Goal: Navigation & Orientation: Find specific page/section

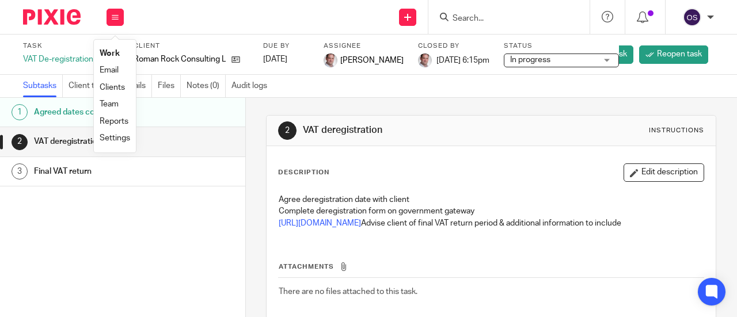
scroll to position [58, 0]
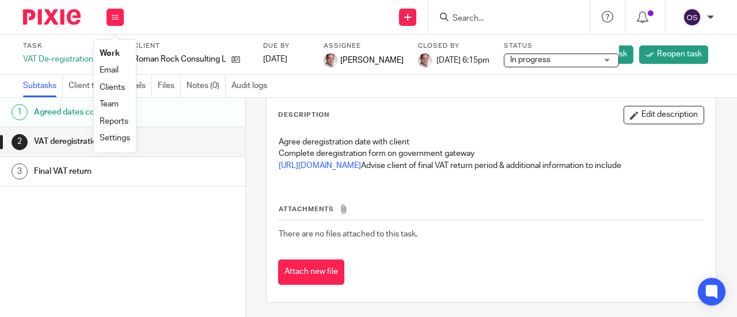
click at [109, 54] on link "Work" at bounding box center [110, 54] width 20 height 8
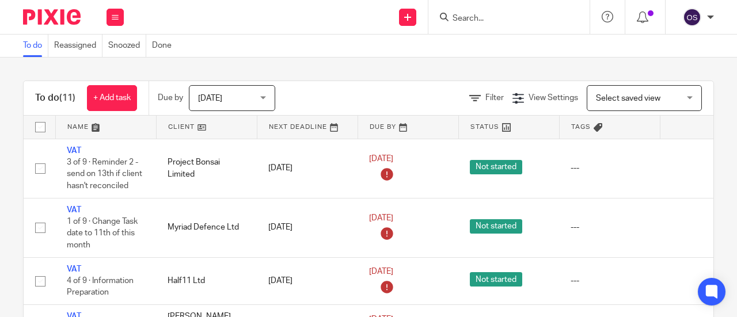
click at [182, 126] on link at bounding box center [207, 127] width 100 height 23
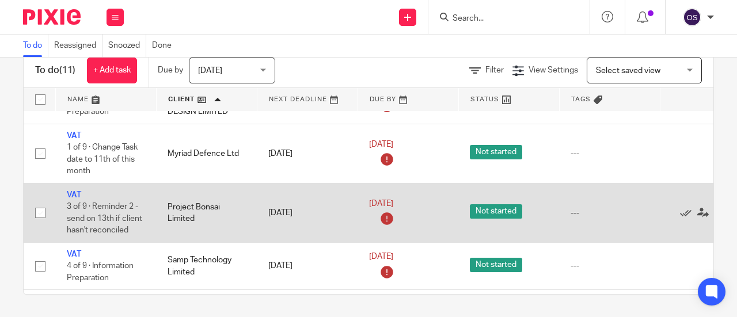
scroll to position [243, 0]
